Goal: Contribute content

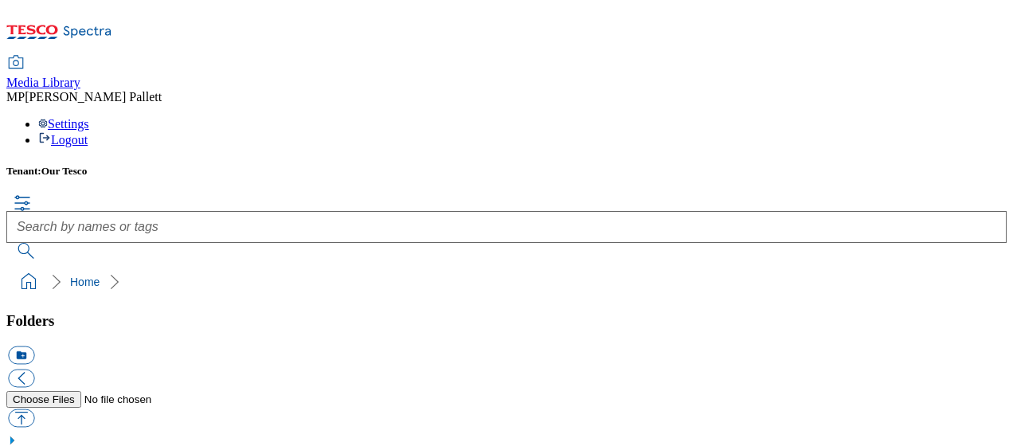
scroll to position [2, 0]
click at [34, 408] on button "button" at bounding box center [21, 417] width 26 height 18
type input "C:\fakepath\9517 WGC Therapists.pdf"
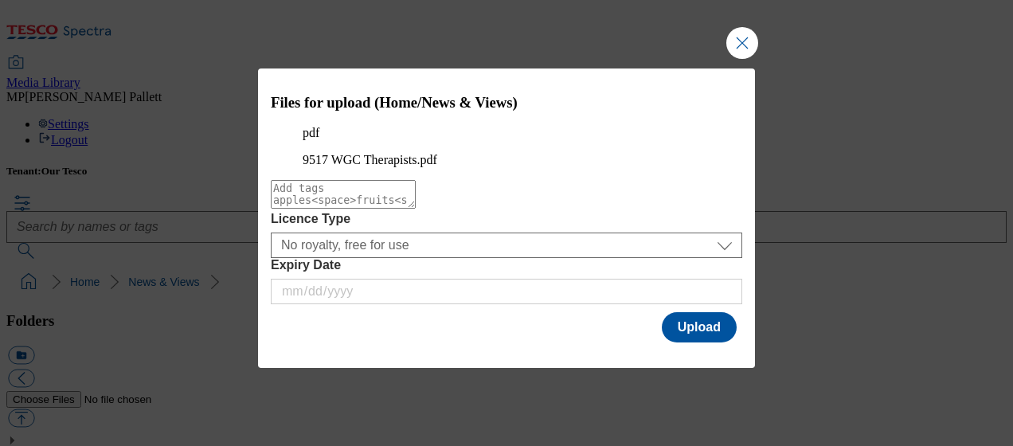
click at [416, 209] on textarea "Modal" at bounding box center [343, 194] width 145 height 29
type textarea "gym"
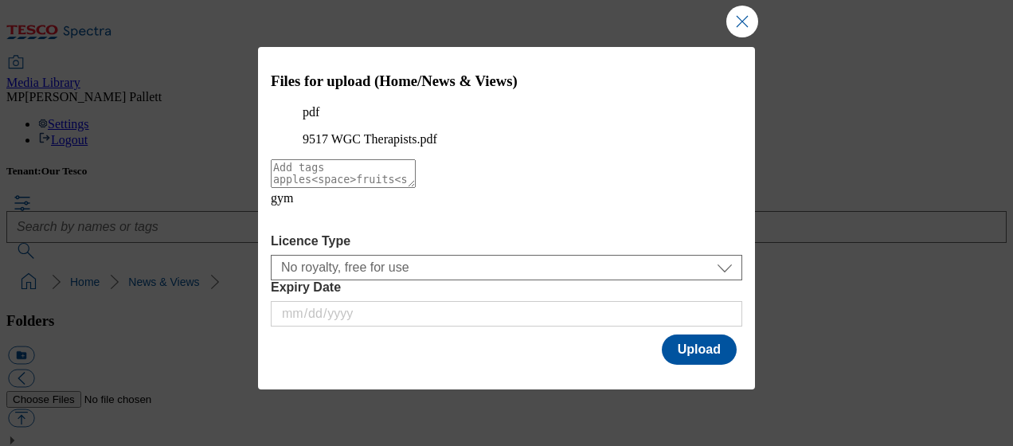
click at [416, 188] on textarea "Modal" at bounding box center [343, 173] width 145 height 29
drag, startPoint x: 746, startPoint y: 204, endPoint x: 743, endPoint y: 248, distance: 44.7
click at [743, 248] on div "Files for upload (Home/News & Views) pdf 9517 WGC Therapists.pdf gym Licence Ty…" at bounding box center [506, 207] width 497 height 320
click at [670, 363] on button "Upload" at bounding box center [699, 349] width 75 height 30
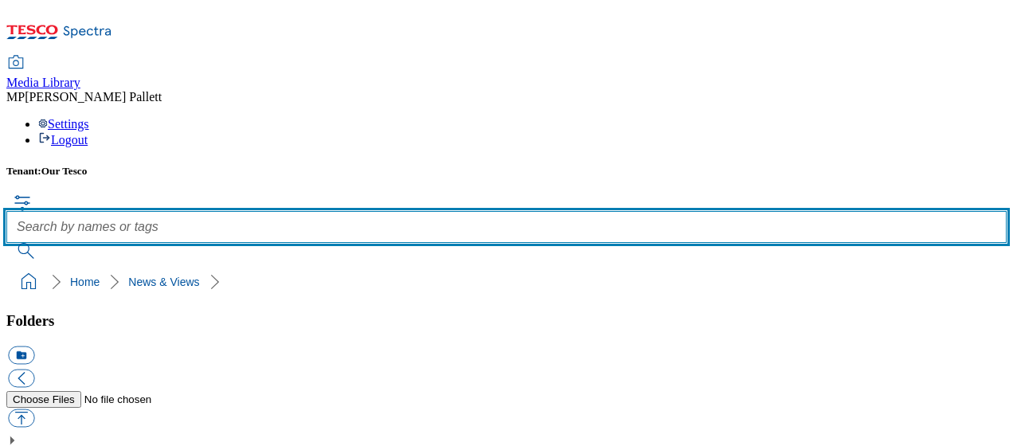
click at [479, 211] on input "text" at bounding box center [506, 227] width 1000 height 32
type input "95"
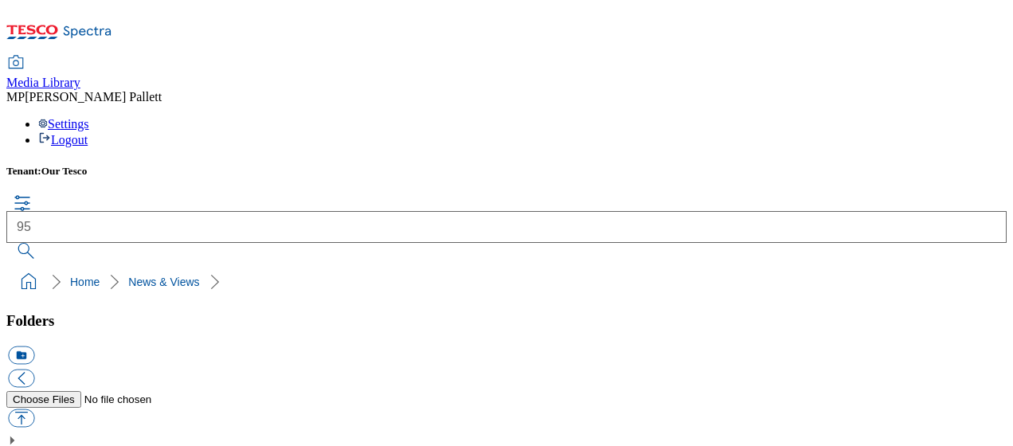
click at [48, 243] on button "submit" at bounding box center [26, 251] width 41 height 16
